Goal: Information Seeking & Learning: Learn about a topic

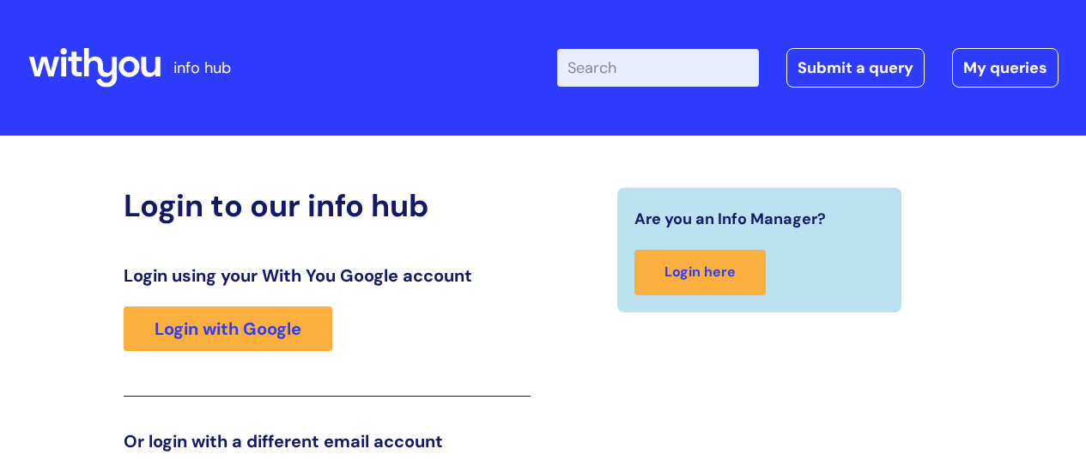
scroll to position [262, 0]
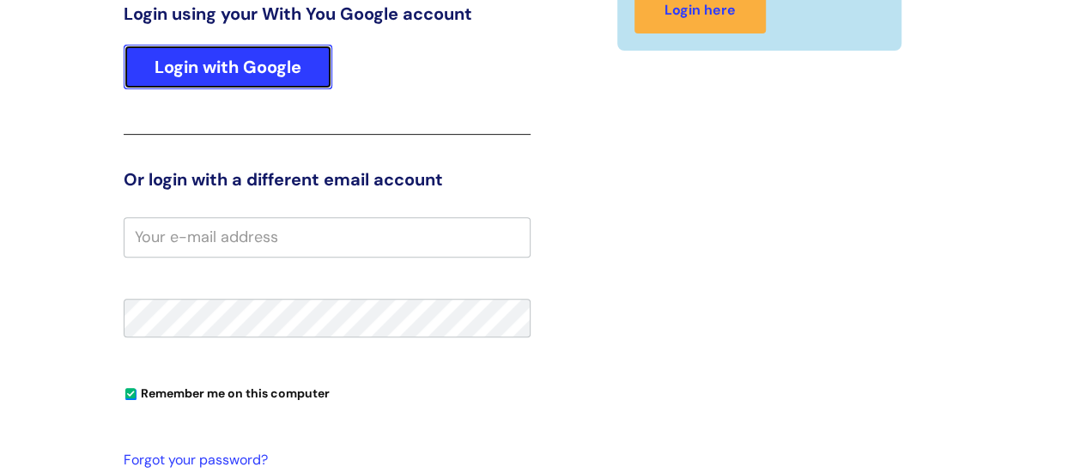
click at [284, 81] on link "Login with Google" at bounding box center [228, 67] width 209 height 45
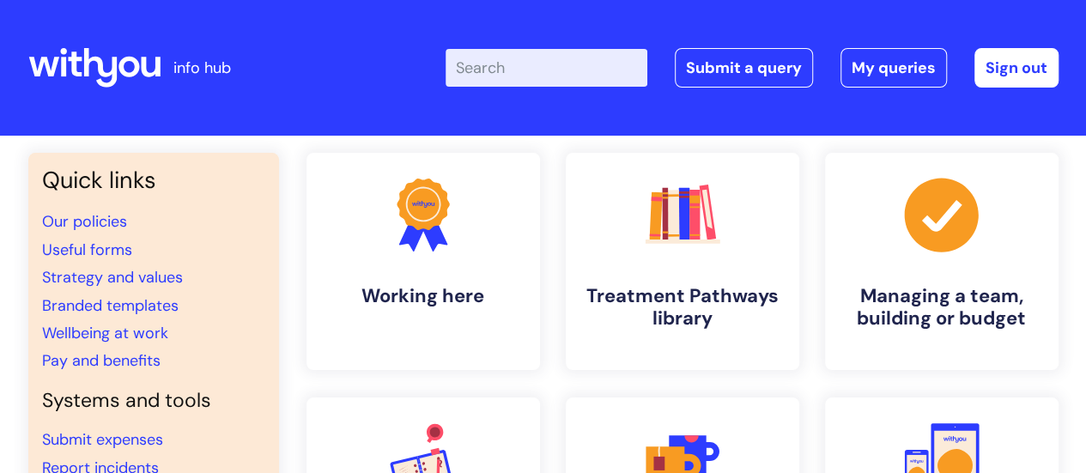
click at [491, 74] on input "Enter your search term here..." at bounding box center [547, 68] width 202 height 38
type input "nads"
click button "Search" at bounding box center [0, 0] width 0 height 0
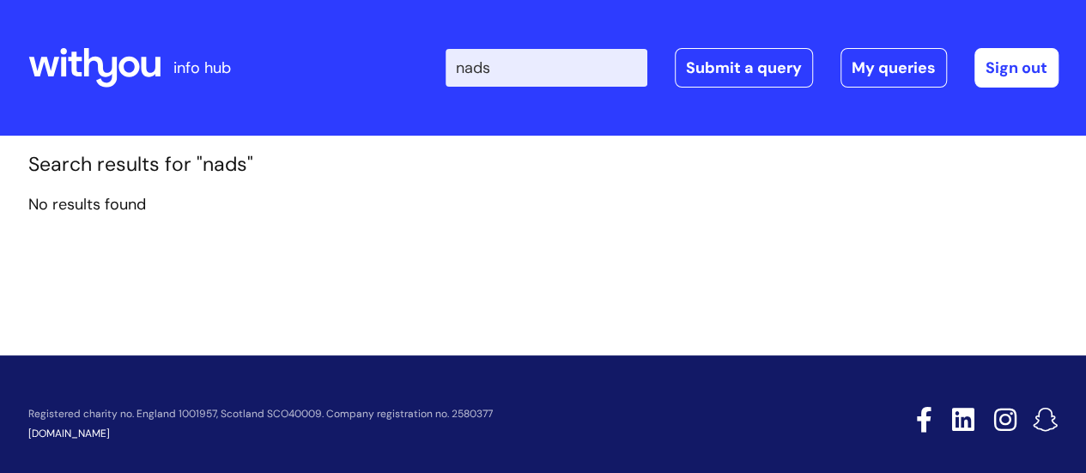
click at [113, 73] on icon at bounding box center [99, 68] width 33 height 40
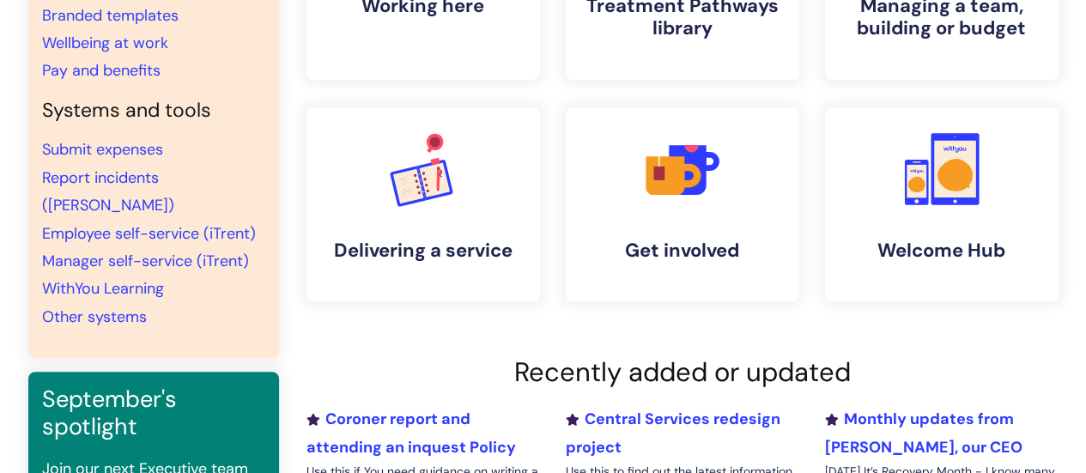
scroll to position [344, 0]
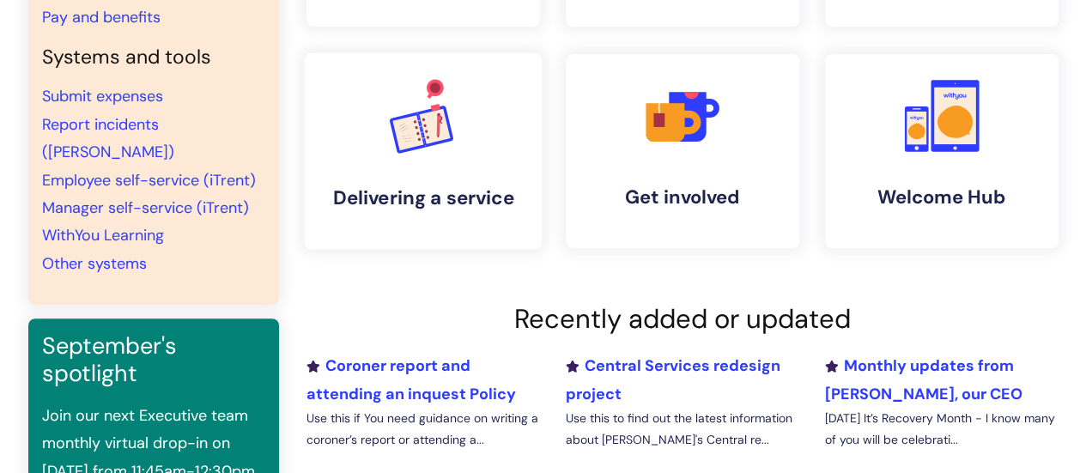
click at [368, 186] on h4 "Delivering a service" at bounding box center [424, 197] width 210 height 23
